Goal: Communication & Community: Share content

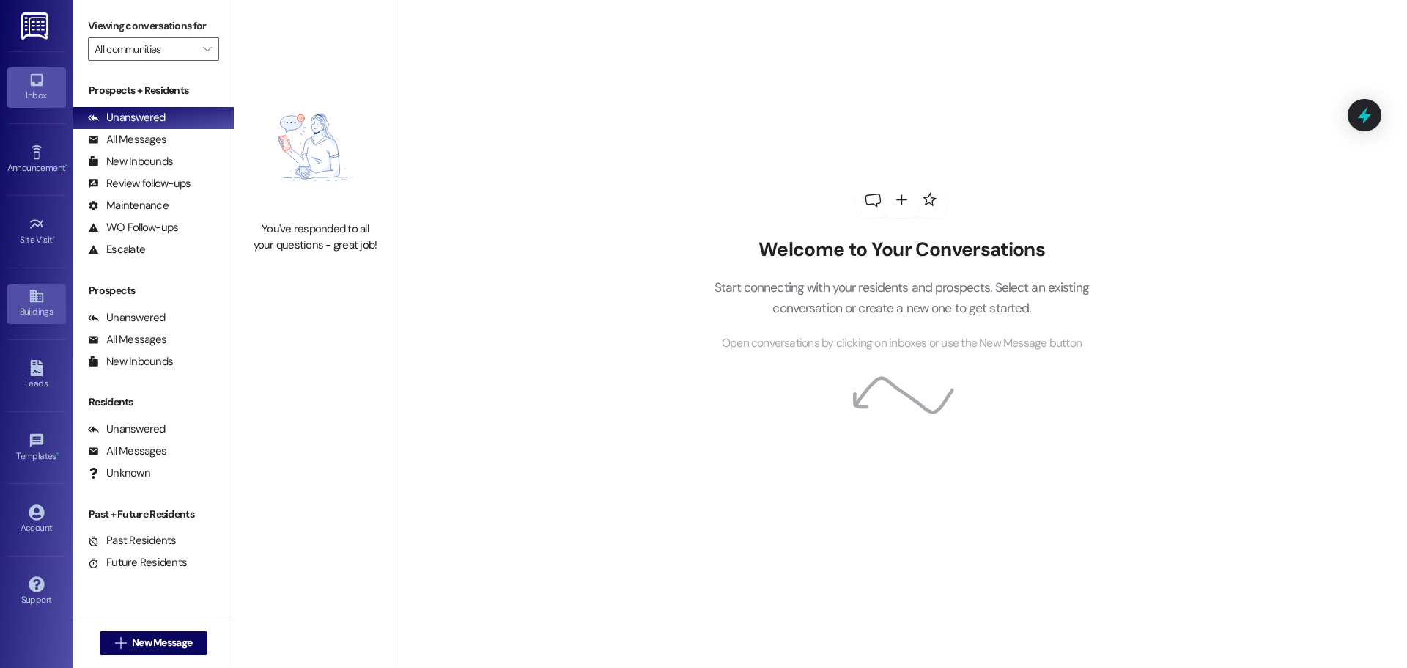
click at [37, 301] on icon at bounding box center [35, 296] width 13 height 12
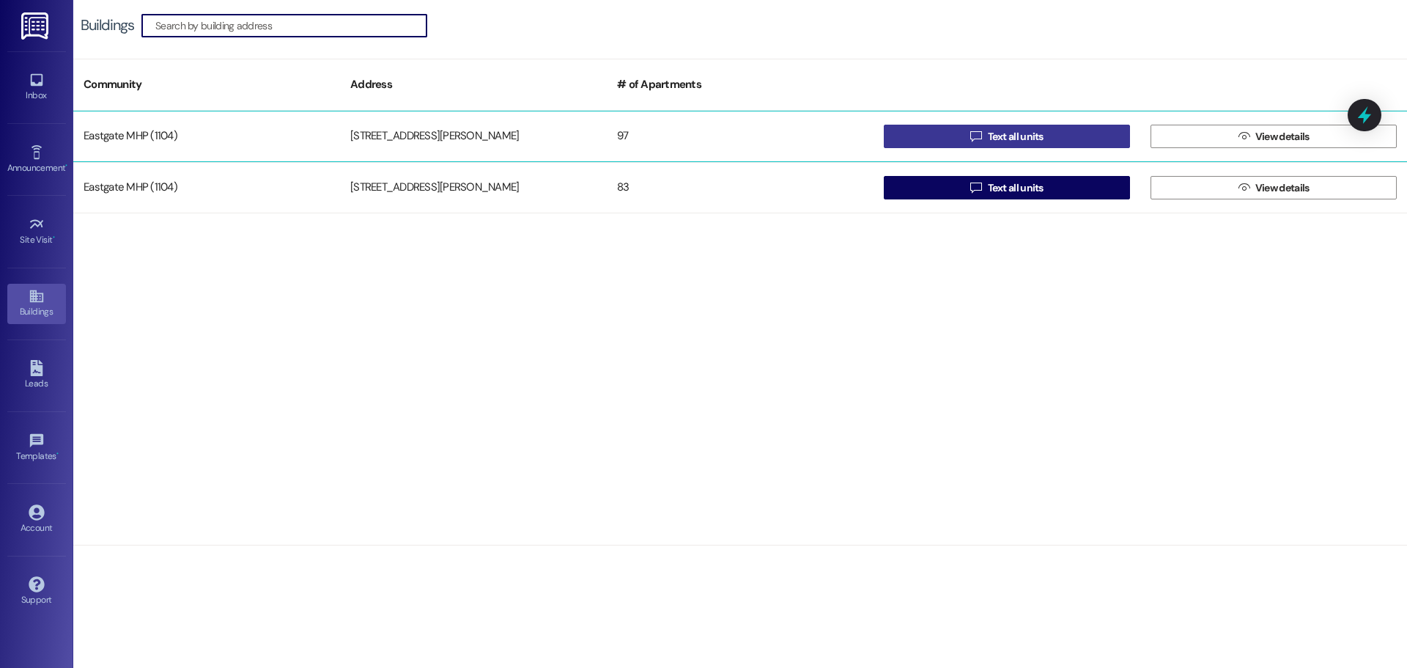
click at [979, 143] on span " Text all units" at bounding box center [1007, 136] width 79 height 22
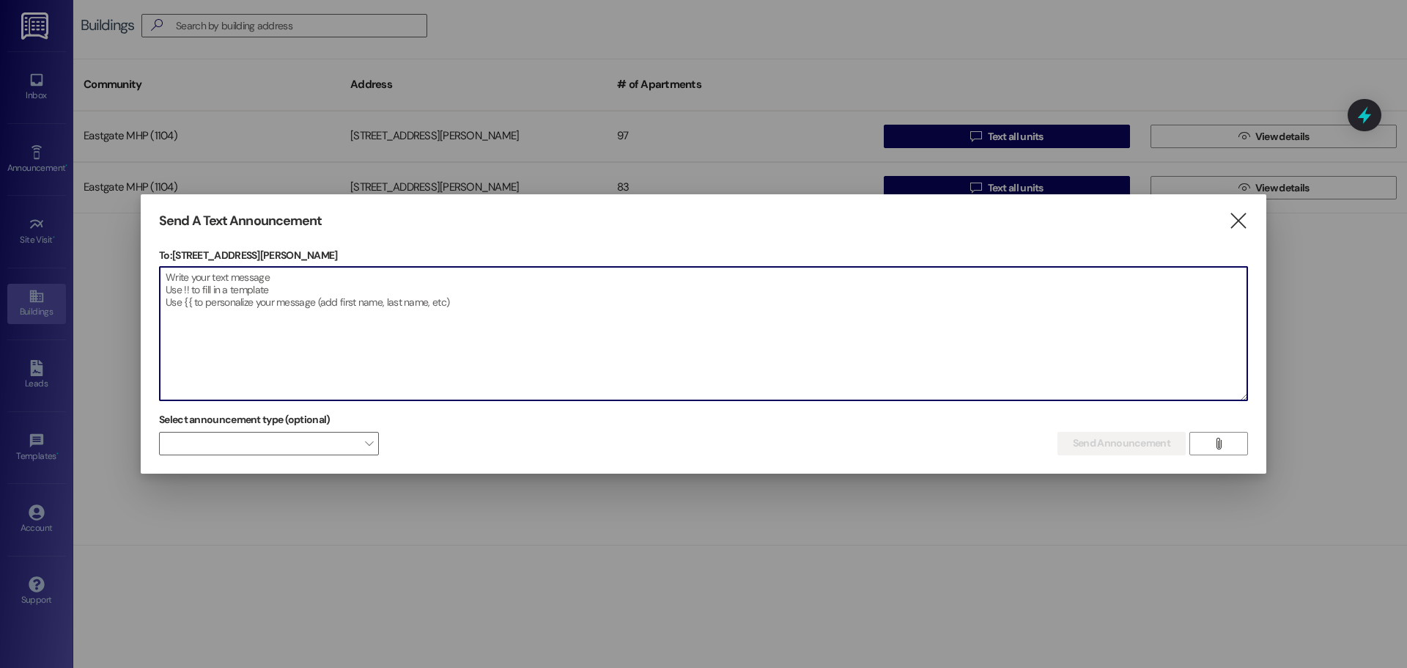
click at [428, 288] on textarea at bounding box center [704, 333] width 1088 height 133
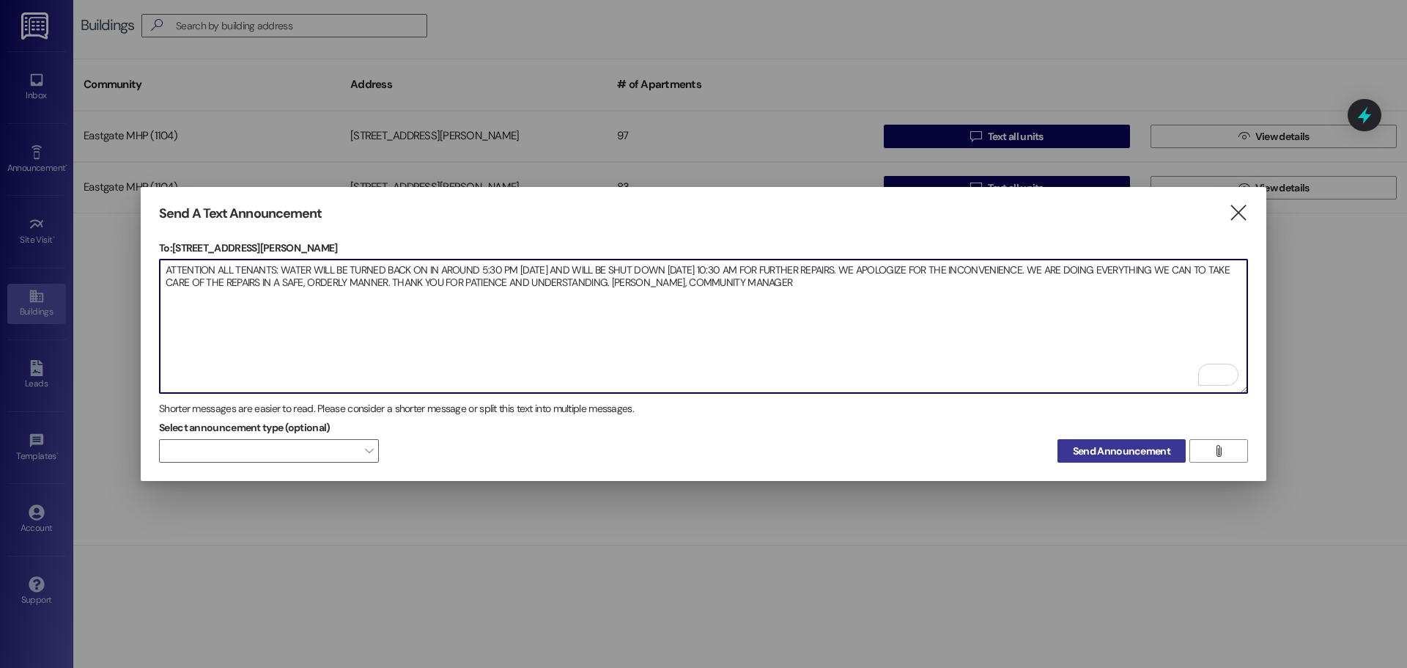
type textarea "ATTENTION ALL TENANTS: WATER WILL BE TURNED BACK ON IN AROUND 5:30 PM [DATE] AN…"
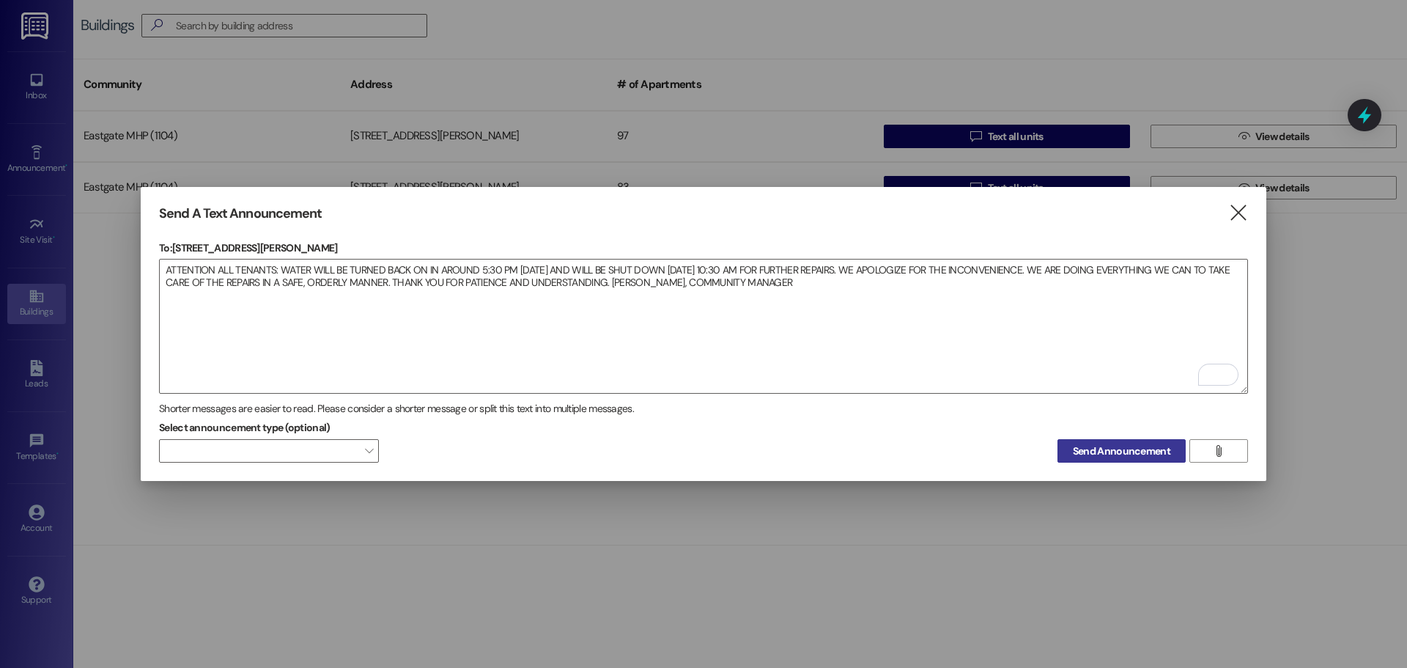
click at [1082, 448] on span "Send Announcement" at bounding box center [1121, 450] width 97 height 15
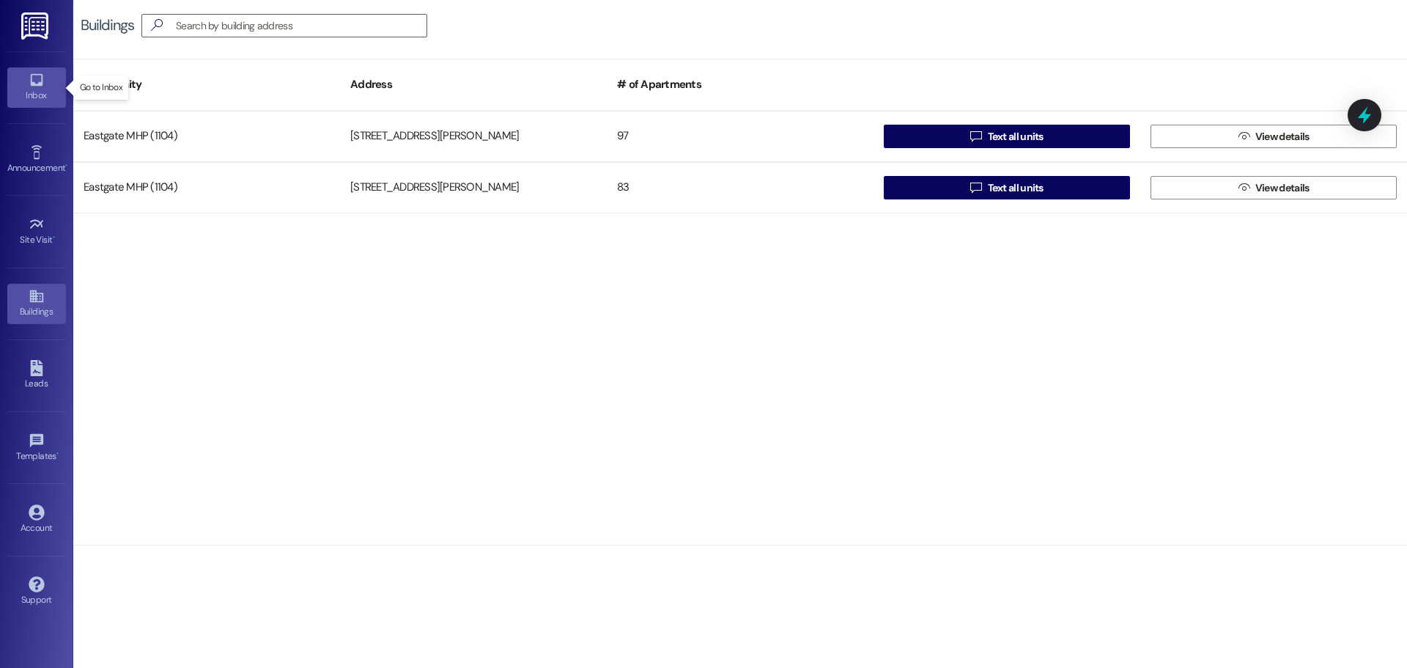
click at [42, 82] on icon at bounding box center [36, 80] width 12 height 12
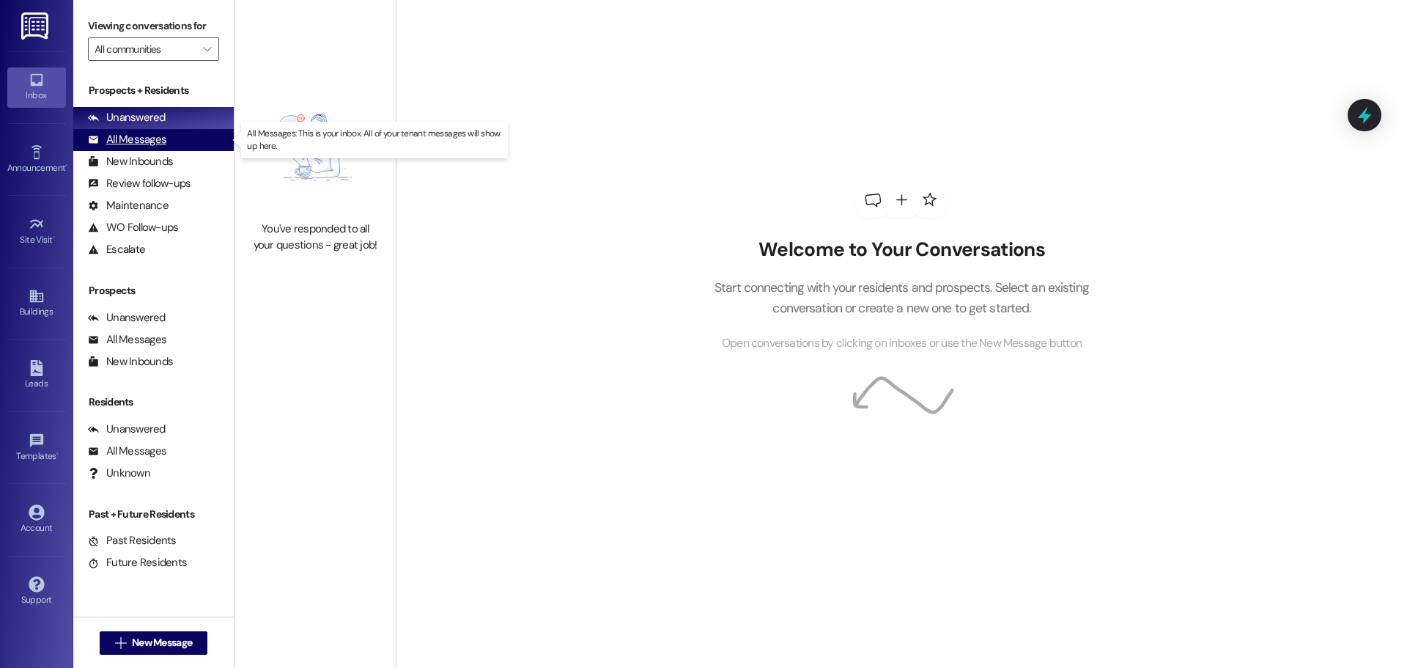
click at [139, 137] on div "All Messages" at bounding box center [127, 139] width 78 height 15
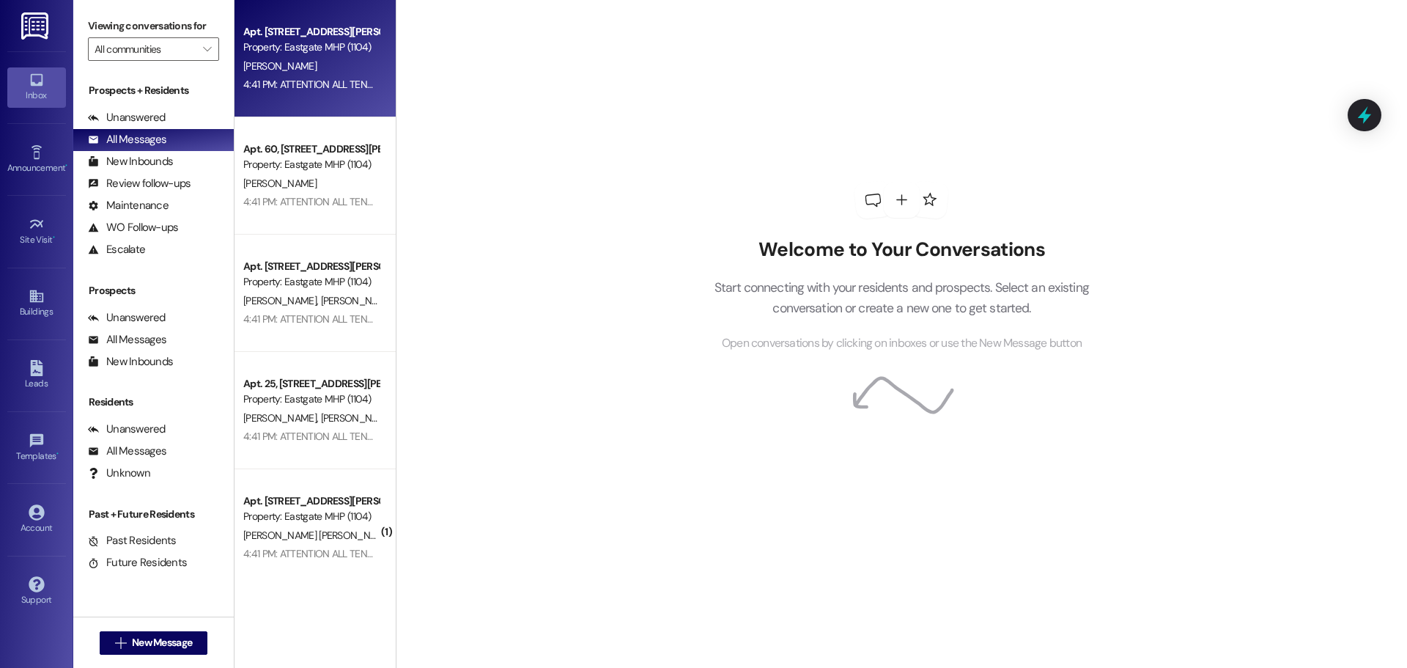
click at [303, 41] on div "Property: Eastgate MHP (1104)" at bounding box center [311, 47] width 136 height 15
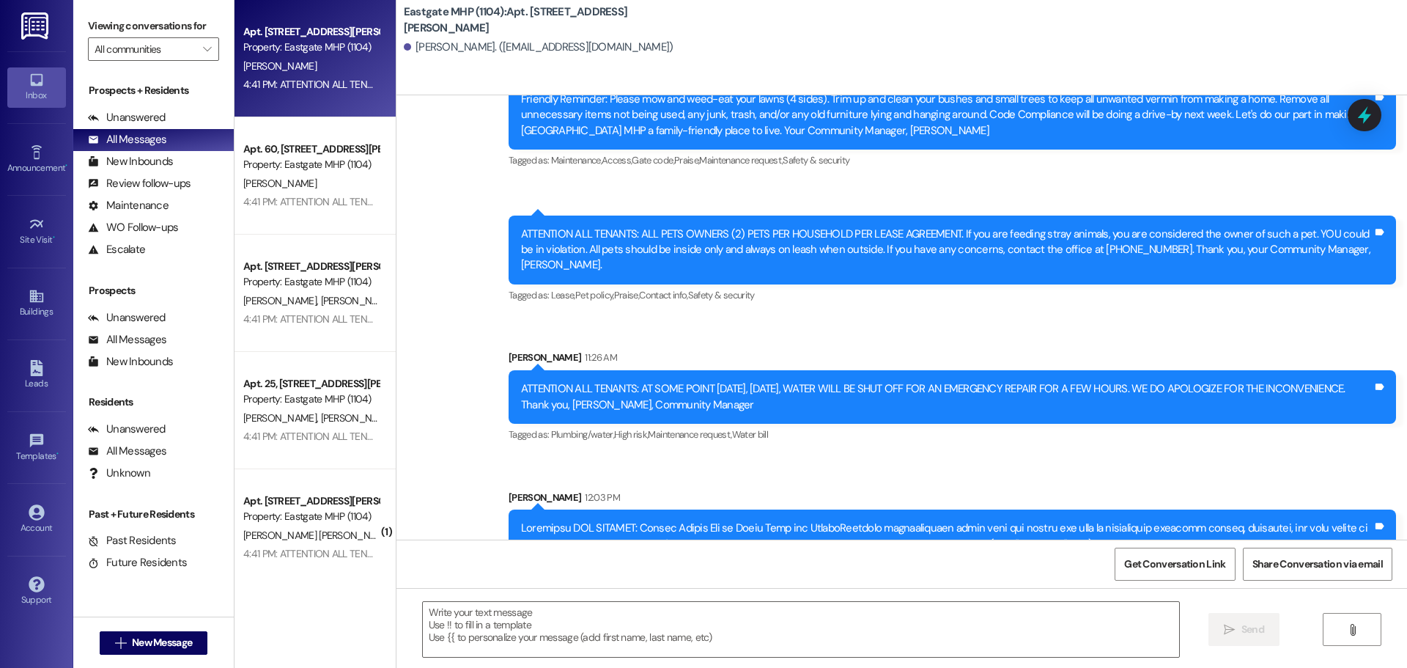
scroll to position [1852, 0]
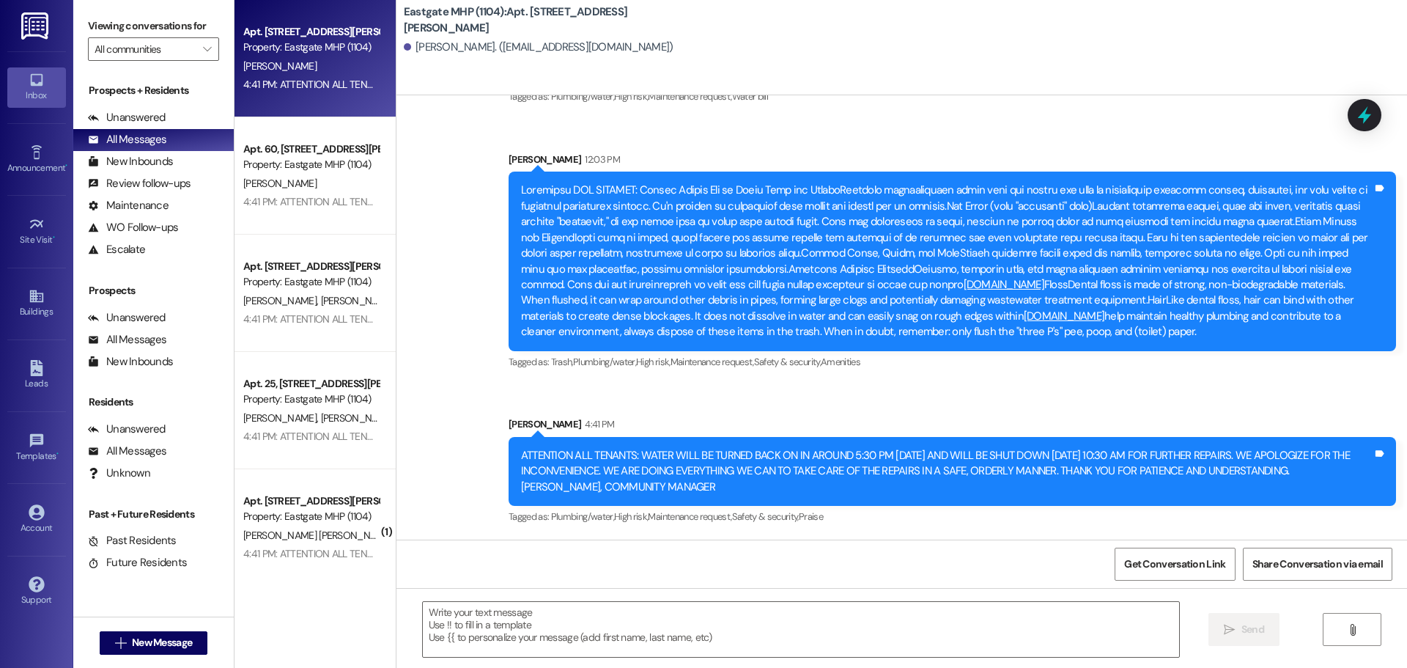
drag, startPoint x: 522, startPoint y: 452, endPoint x: 894, endPoint y: 482, distance: 373.6
click at [894, 482] on div "ATTENTION ALL TENANTS: WATER WILL BE TURNED BACK ON IN AROUND 5:30 PM [DATE] AN…" at bounding box center [947, 471] width 852 height 47
copy div "ATTENTION ALL TENANTS: WATER WILL BE TURNED BACK ON IN AROUND 5:30 PM [DATE] AN…"
click at [32, 297] on icon at bounding box center [35, 296] width 13 height 12
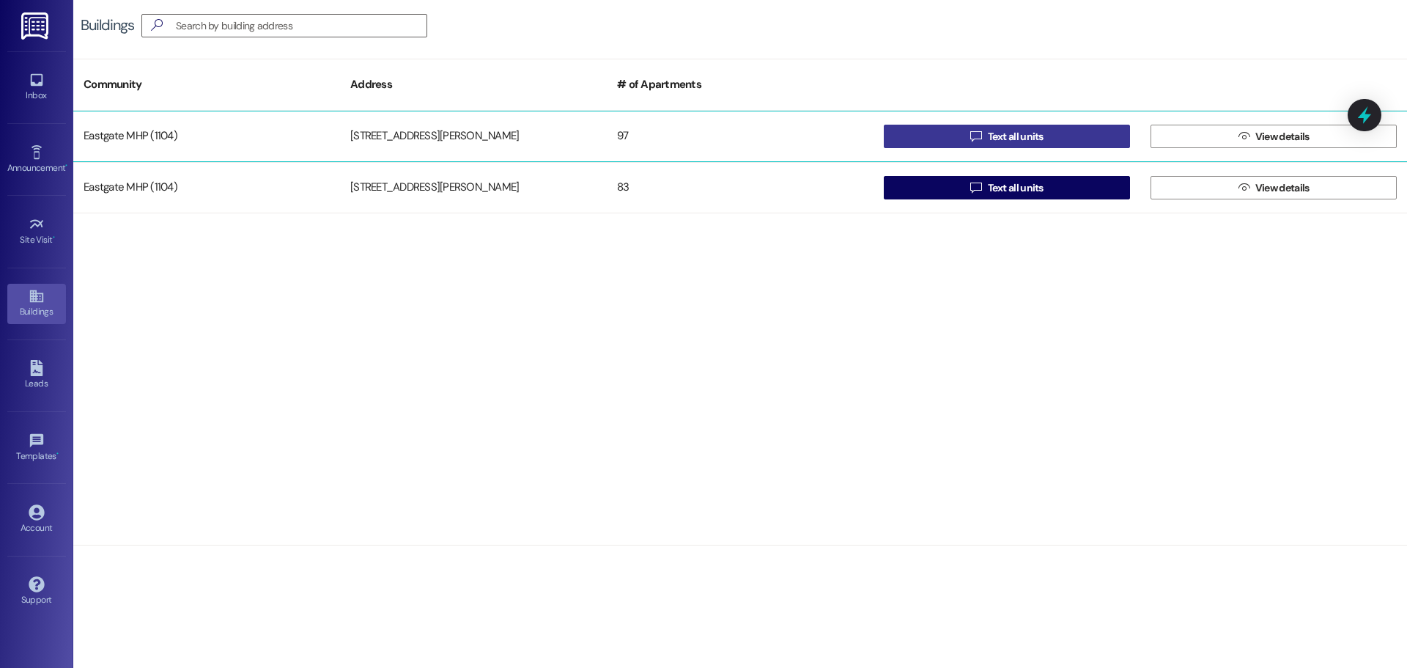
click at [947, 133] on button " Text all units" at bounding box center [1007, 136] width 246 height 23
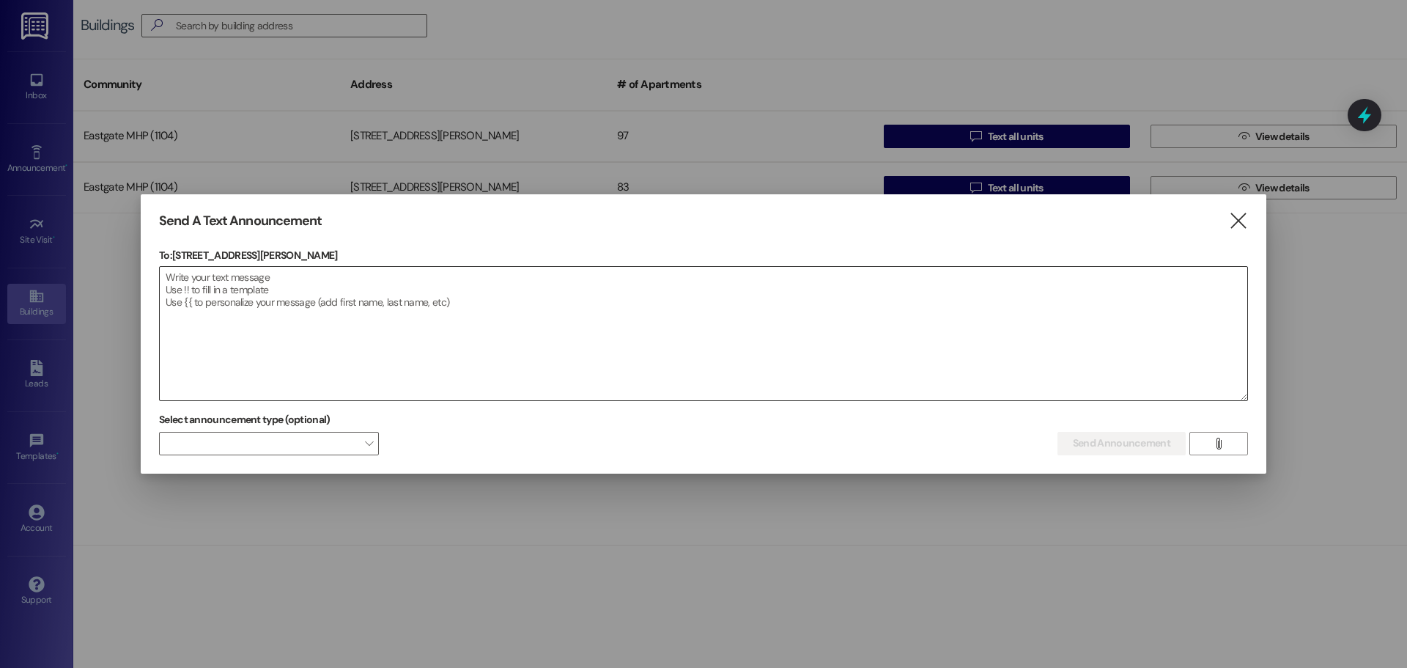
click at [375, 309] on textarea at bounding box center [704, 333] width 1088 height 133
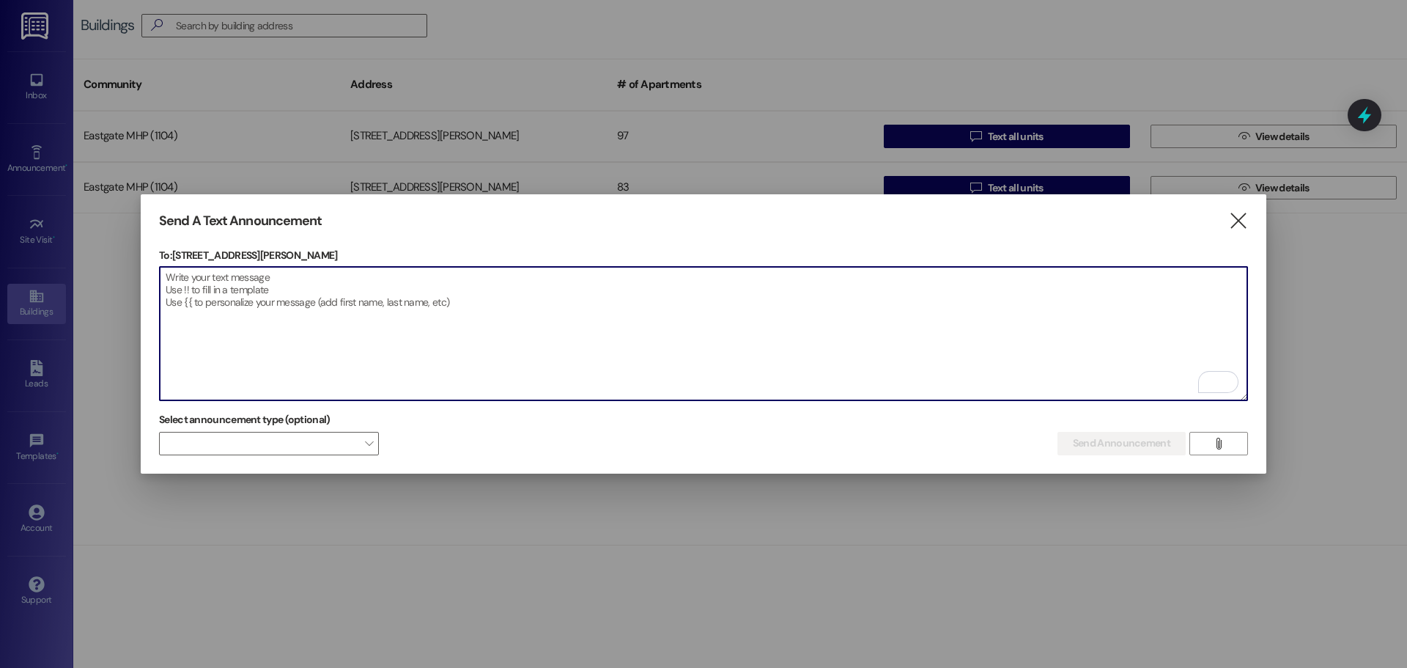
paste textarea "ATTENTION ALL TENANTS: WATER WILL BE TURNED BACK ON IN AROUND 5:30 PM [DATE] AN…"
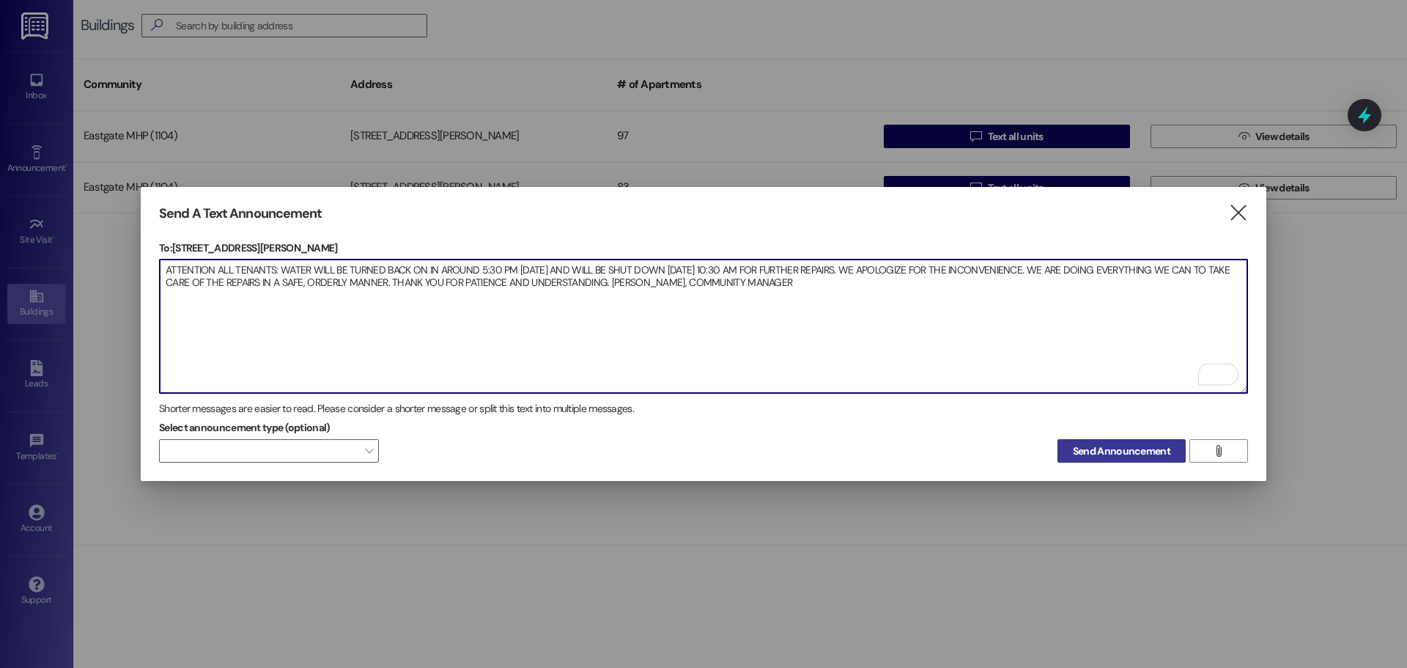
type textarea "ATTENTION ALL TENANTS: WATER WILL BE TURNED BACK ON IN AROUND 5:30 PM [DATE] AN…"
click at [1078, 443] on span "Send Announcement" at bounding box center [1121, 450] width 97 height 15
